Goal: Browse casually

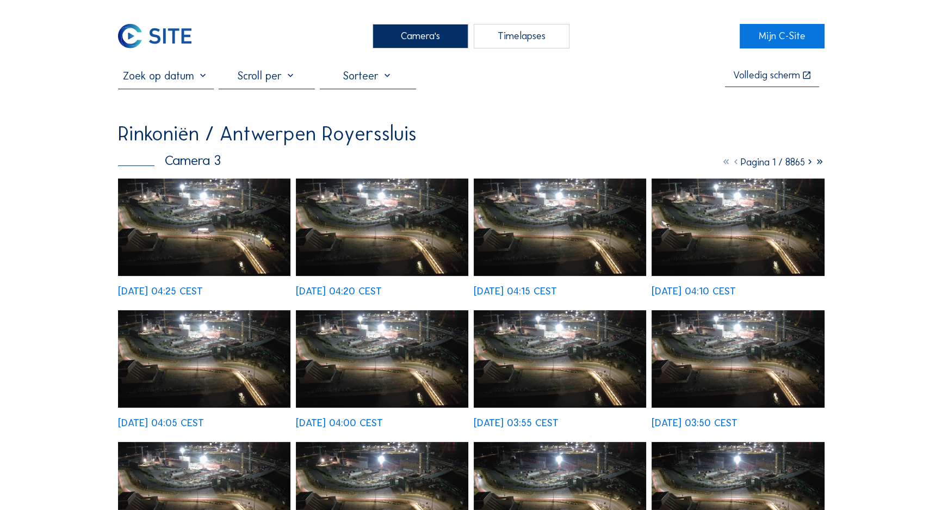
click at [198, 207] on img at bounding box center [204, 226] width 173 height 97
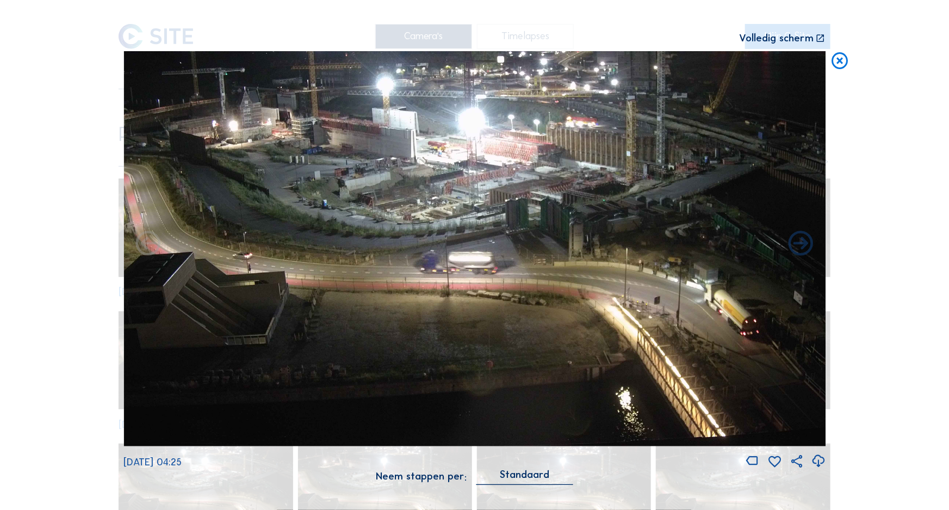
click at [843, 65] on icon at bounding box center [841, 61] width 20 height 21
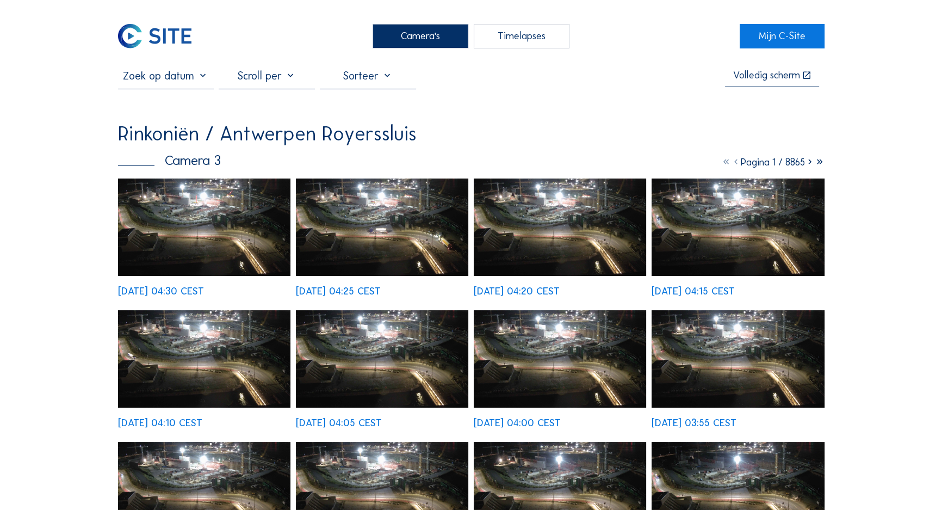
click at [225, 226] on img at bounding box center [204, 226] width 173 height 97
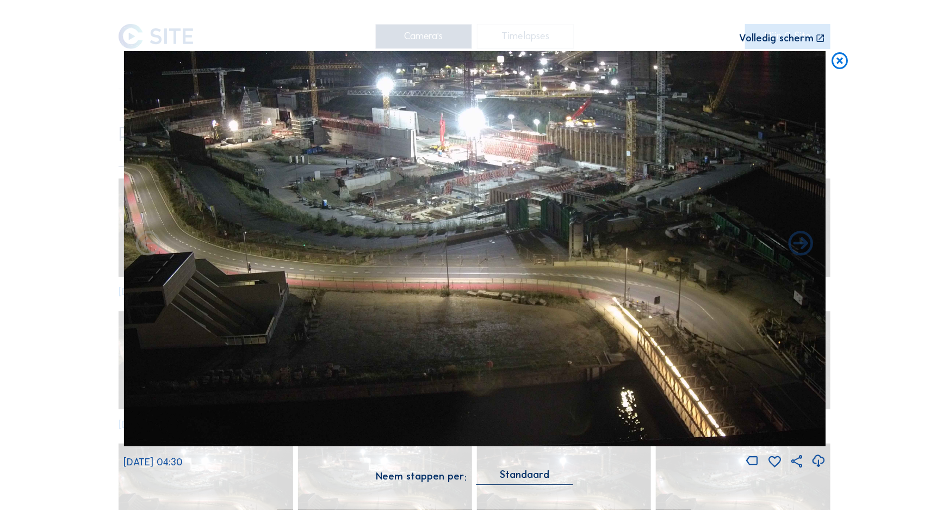
click at [838, 66] on icon at bounding box center [841, 61] width 20 height 21
